Goal: Check status: Check status

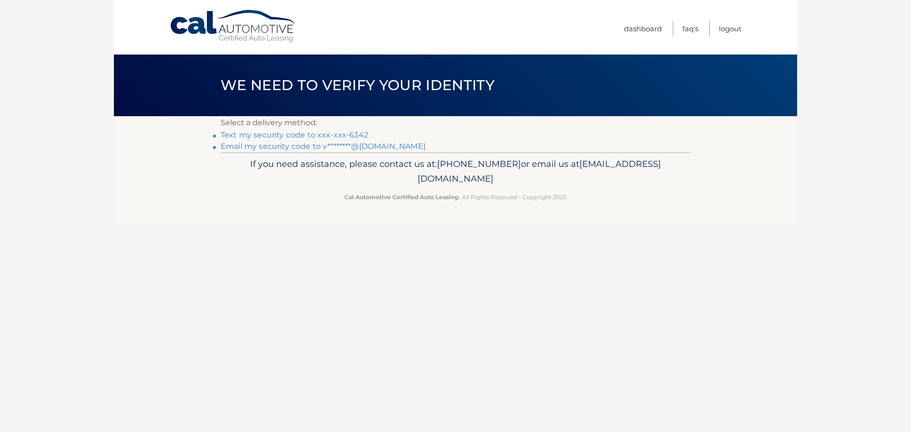
click at [318, 134] on link "Text my security code to xxx-xxx-6342" at bounding box center [295, 134] width 148 height 9
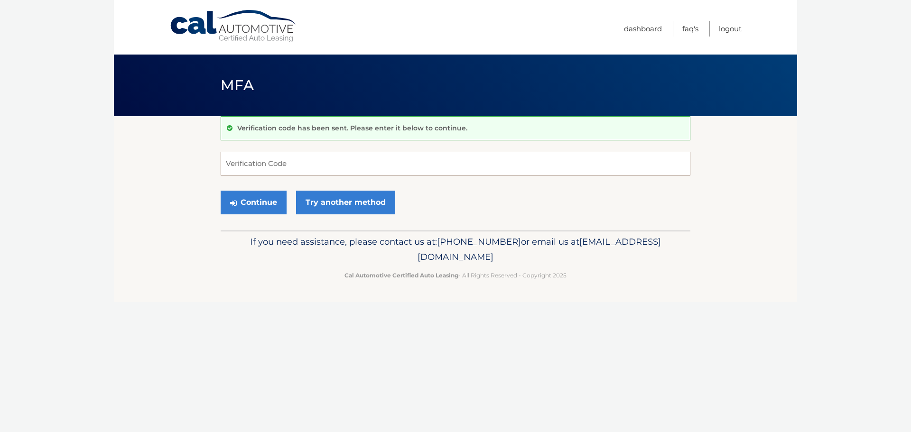
click at [294, 164] on input "Verification Code" at bounding box center [456, 164] width 470 height 24
type input "047952"
click at [271, 196] on button "Continue" at bounding box center [254, 203] width 66 height 24
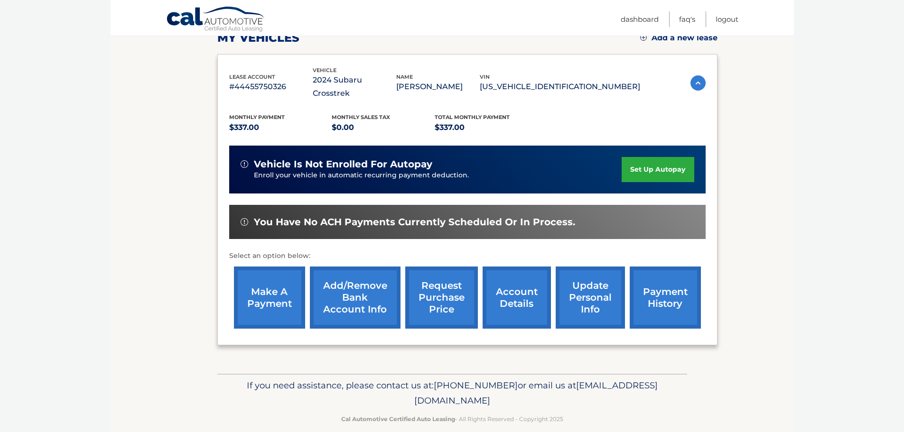
scroll to position [143, 0]
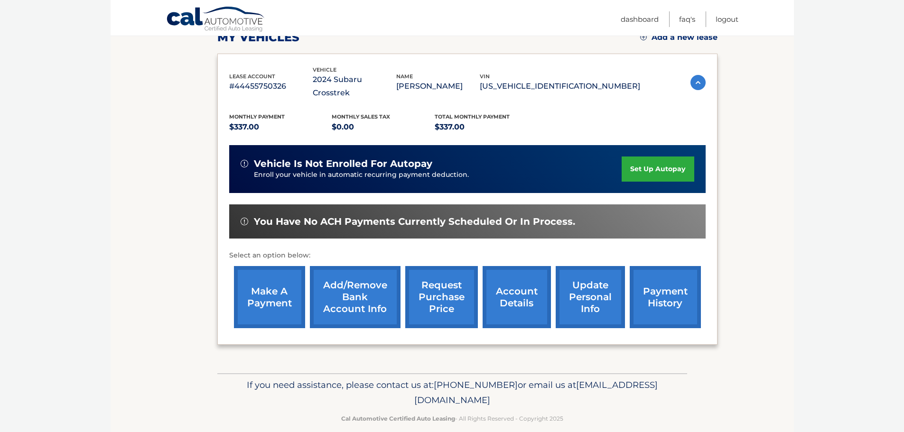
click at [515, 279] on link "account details" at bounding box center [517, 297] width 68 height 62
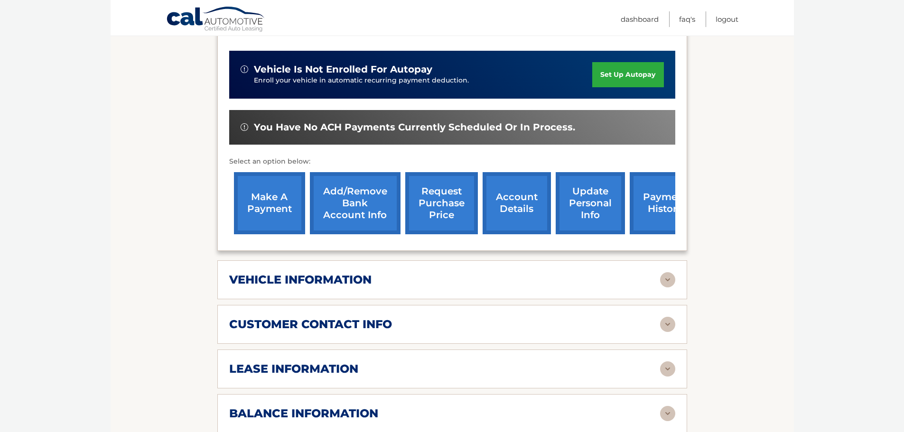
scroll to position [380, 0]
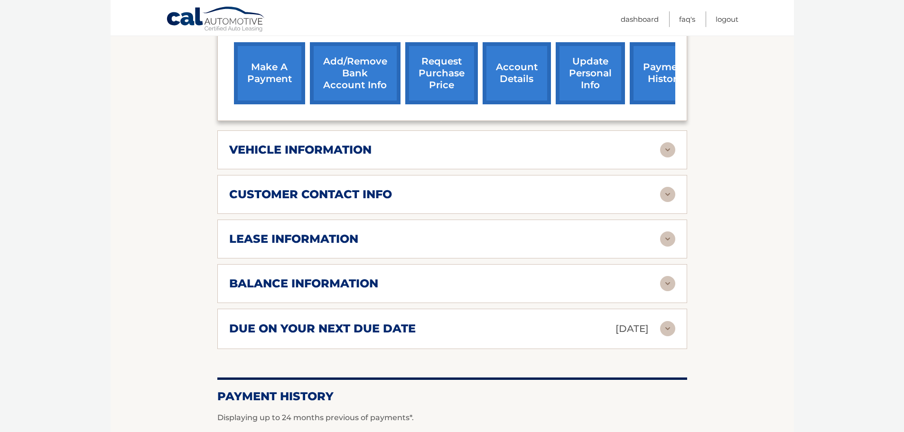
click at [663, 276] on img at bounding box center [667, 283] width 15 height 15
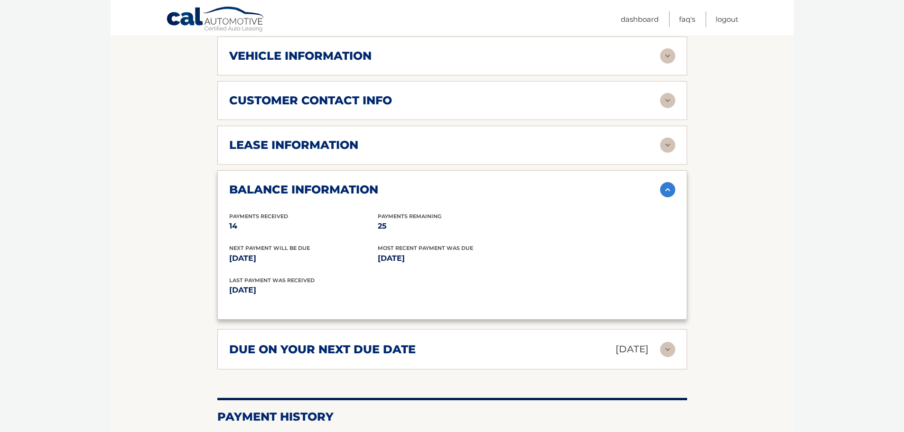
scroll to position [475, 0]
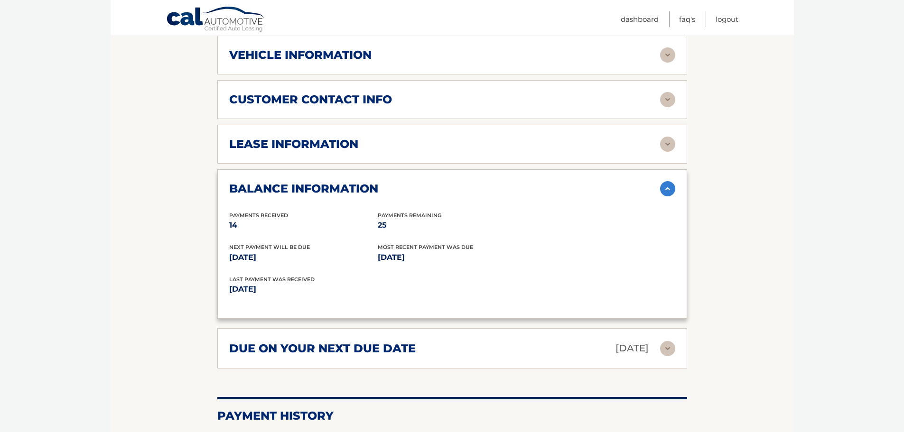
click at [675, 331] on div "due on your next due date Oct 01, 2025 Late Charges $0.00 Miscellaneous Charges…" at bounding box center [452, 348] width 470 height 40
click at [660, 341] on img at bounding box center [667, 348] width 15 height 15
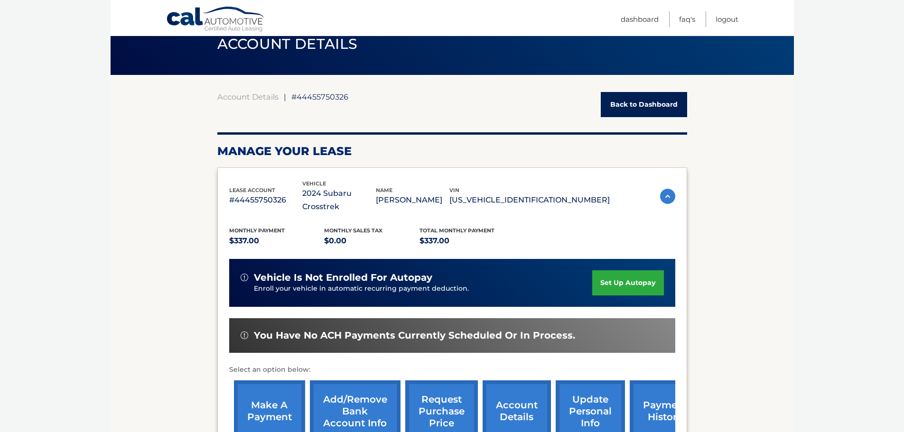
scroll to position [0, 0]
